Goal: Find specific page/section: Find specific page/section

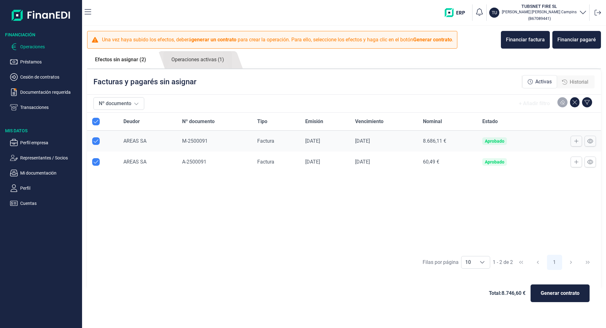
click at [22, 45] on p "Operaciones" at bounding box center [49, 47] width 59 height 8
click at [38, 62] on p "Préstamos" at bounding box center [49, 62] width 59 height 8
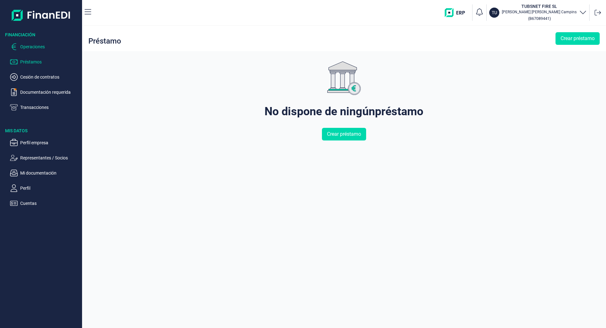
click at [38, 43] on p "Operaciones" at bounding box center [49, 47] width 59 height 8
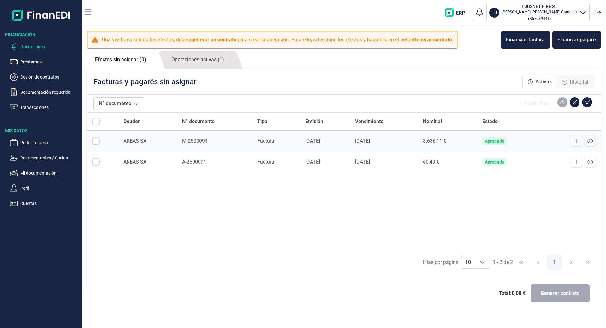
checkbox input "true"
click at [35, 70] on ul "Operaciones Préstamos Cesión de contratos Documentación requerida Transacciones" at bounding box center [41, 74] width 82 height 73
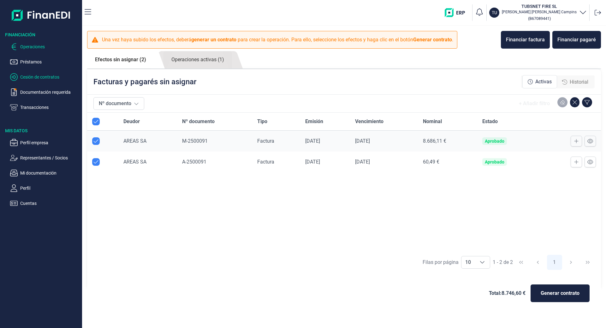
click at [37, 76] on p "Cesión de contratos" at bounding box center [49, 77] width 59 height 8
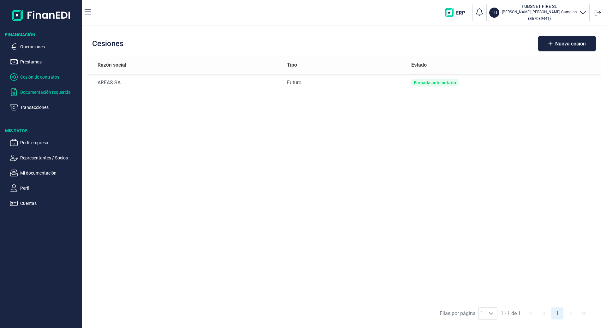
click at [38, 90] on p "Documentación requerida" at bounding box center [49, 92] width 59 height 8
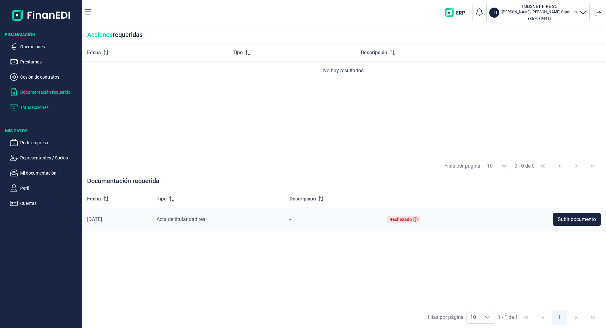
click at [38, 105] on p "Transacciones" at bounding box center [49, 108] width 59 height 8
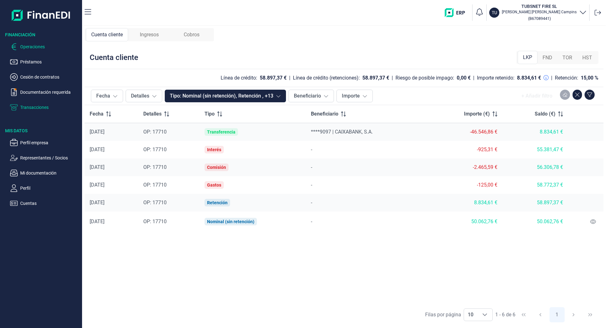
click at [30, 50] on p "Operaciones" at bounding box center [49, 47] width 59 height 8
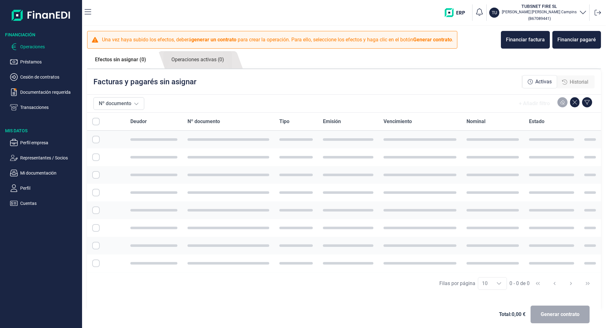
checkbox input "true"
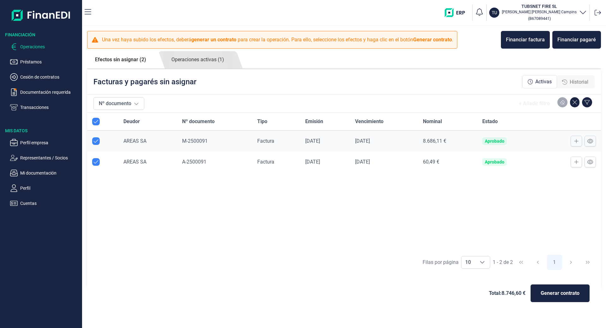
checkbox input "true"
drag, startPoint x: 44, startPoint y: 7, endPoint x: 36, endPoint y: 10, distance: 9.2
click at [44, 7] on img at bounding box center [41, 15] width 59 height 20
click at [88, 12] on icon "button" at bounding box center [88, 11] width 7 height 5
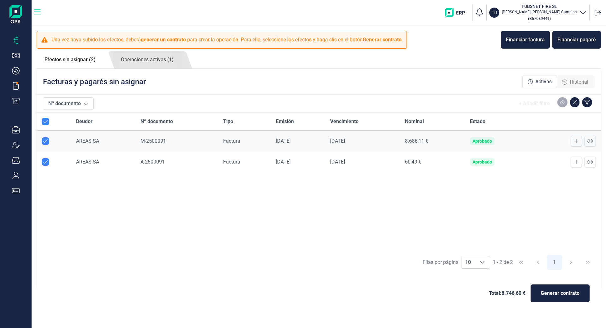
click at [38, 12] on icon "button" at bounding box center [37, 11] width 7 height 5
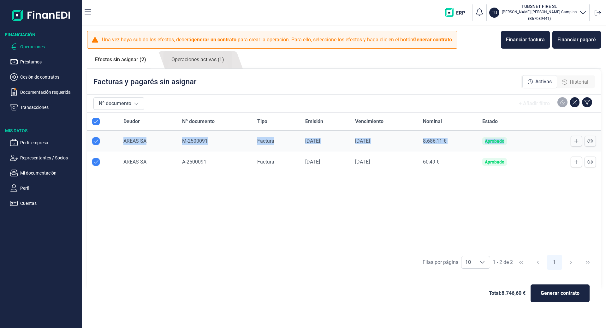
drag, startPoint x: 121, startPoint y: 141, endPoint x: 520, endPoint y: 144, distance: 399.2
click at [520, 144] on tr "AREAS SA M-2500091 Factura [DATE] [DATE] 8.686,11 € Aprobado" at bounding box center [344, 141] width 514 height 21
copy tr "AREAS SA M-2500091 Factura [DATE] [DATE] 8.686,11 € Aprobado"
